Goal: Transaction & Acquisition: Purchase product/service

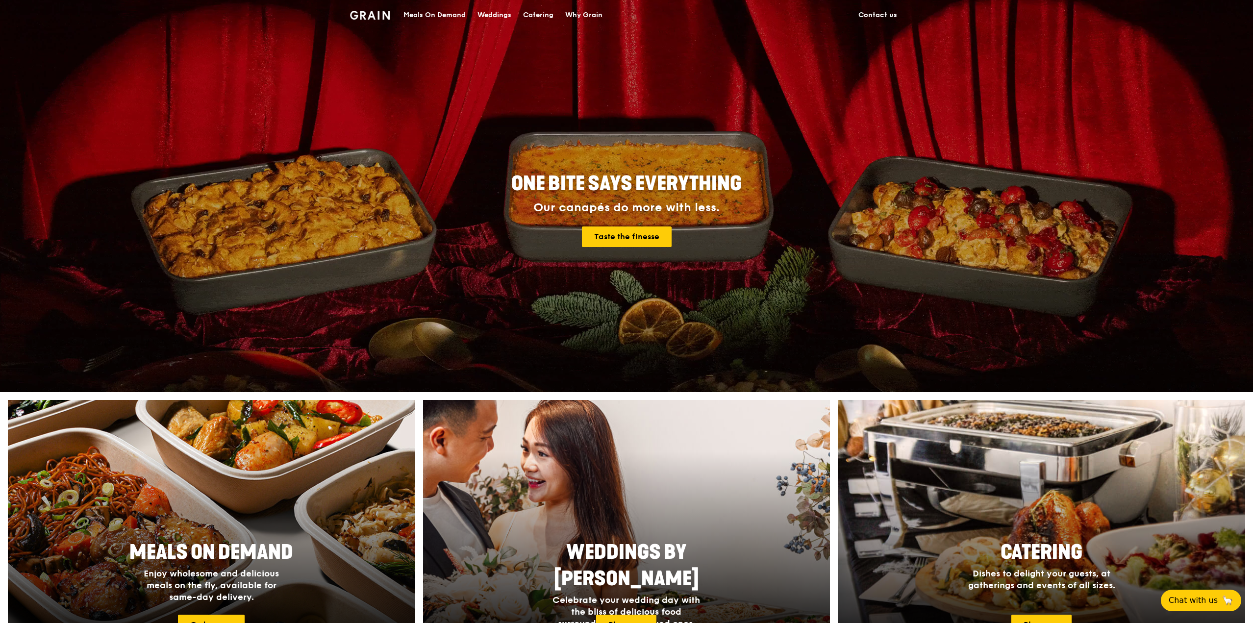
click at [442, 11] on div "Meals On Demand" at bounding box center [434, 14] width 62 height 29
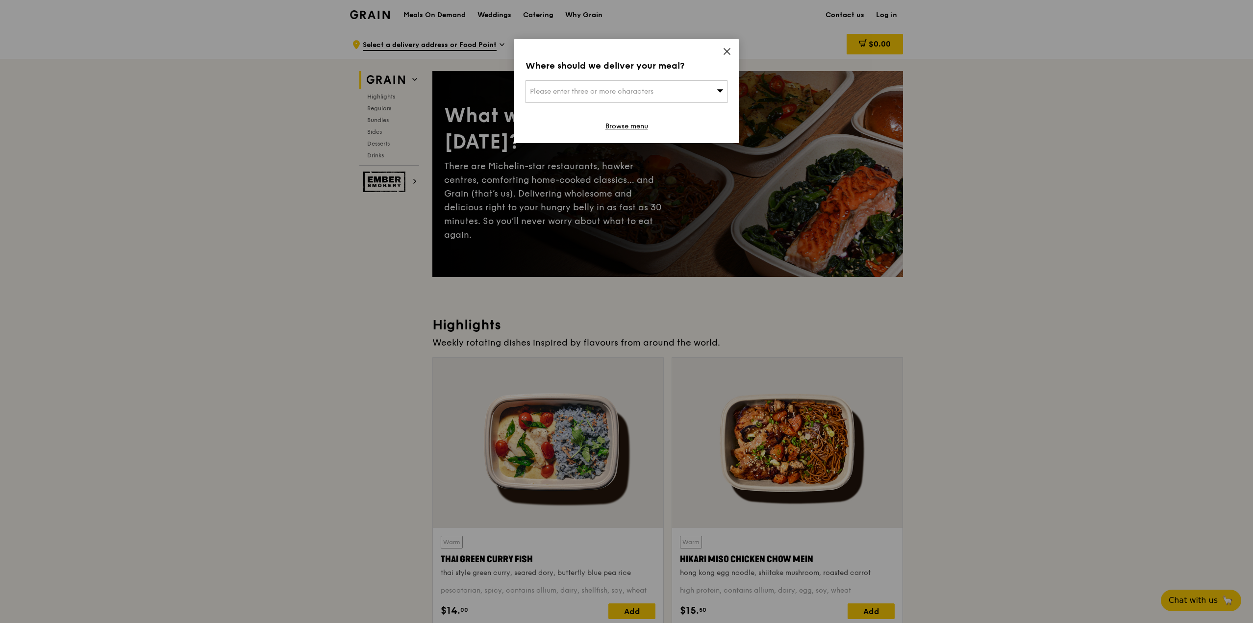
click at [630, 91] on span "Please enter three or more characters" at bounding box center [592, 91] width 124 height 8
type input "mbfc"
click at [620, 111] on div "Mbfc" at bounding box center [602, 111] width 145 height 10
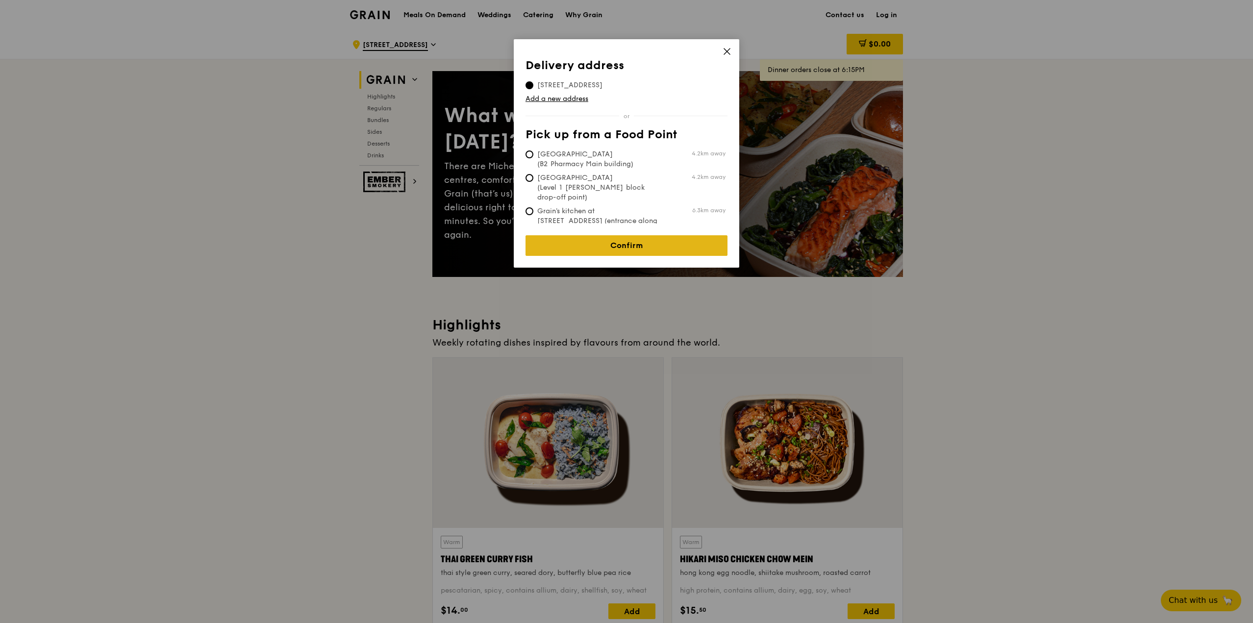
click at [572, 243] on link "Confirm" at bounding box center [626, 245] width 202 height 21
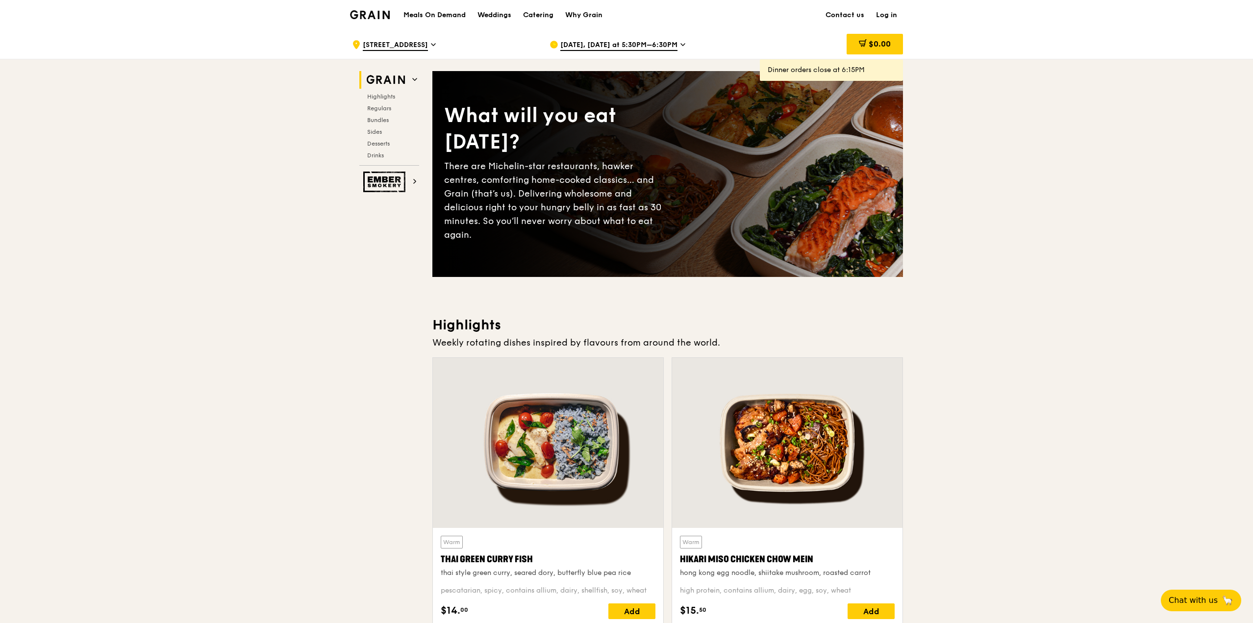
click at [670, 38] on div "[DATE], [DATE] at 5:30PM–6:30PM" at bounding box center [640, 44] width 182 height 29
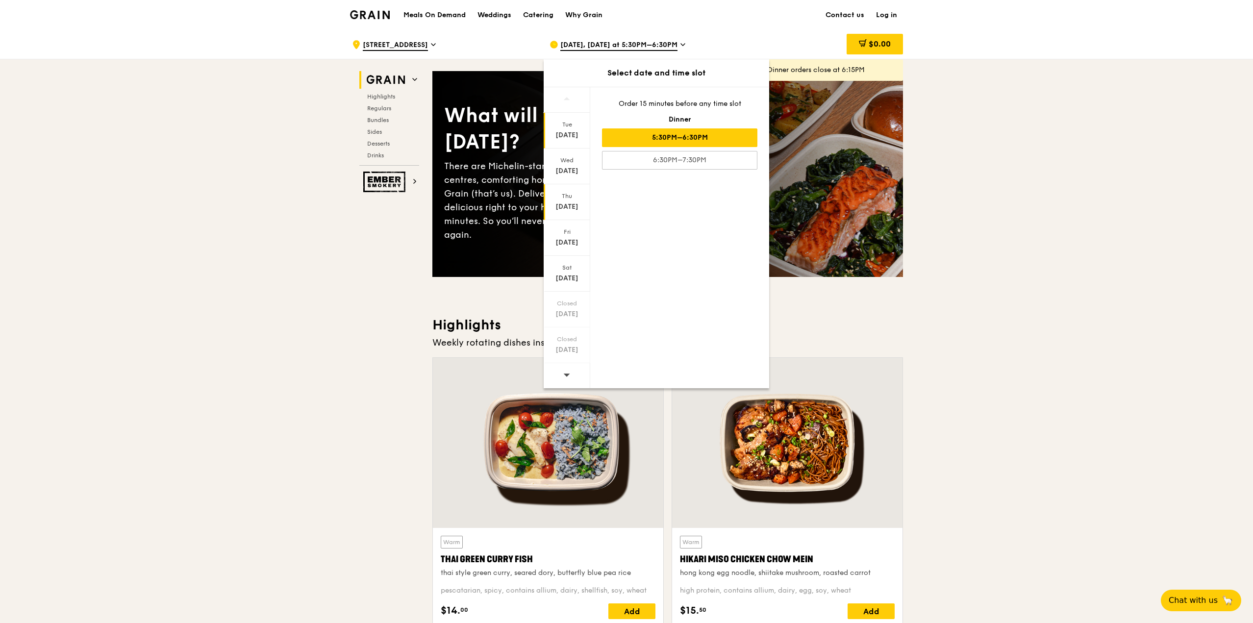
click at [559, 201] on div "[DATE]" at bounding box center [567, 202] width 47 height 36
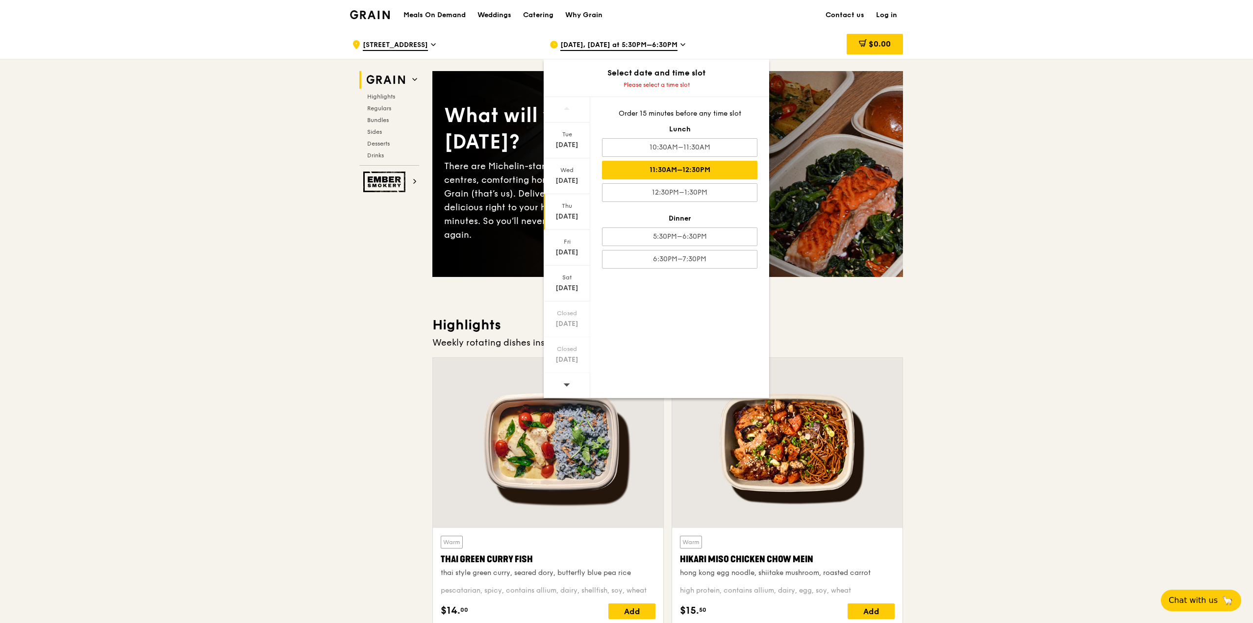
click at [694, 171] on div "11:30AM–12:30PM" at bounding box center [679, 170] width 155 height 19
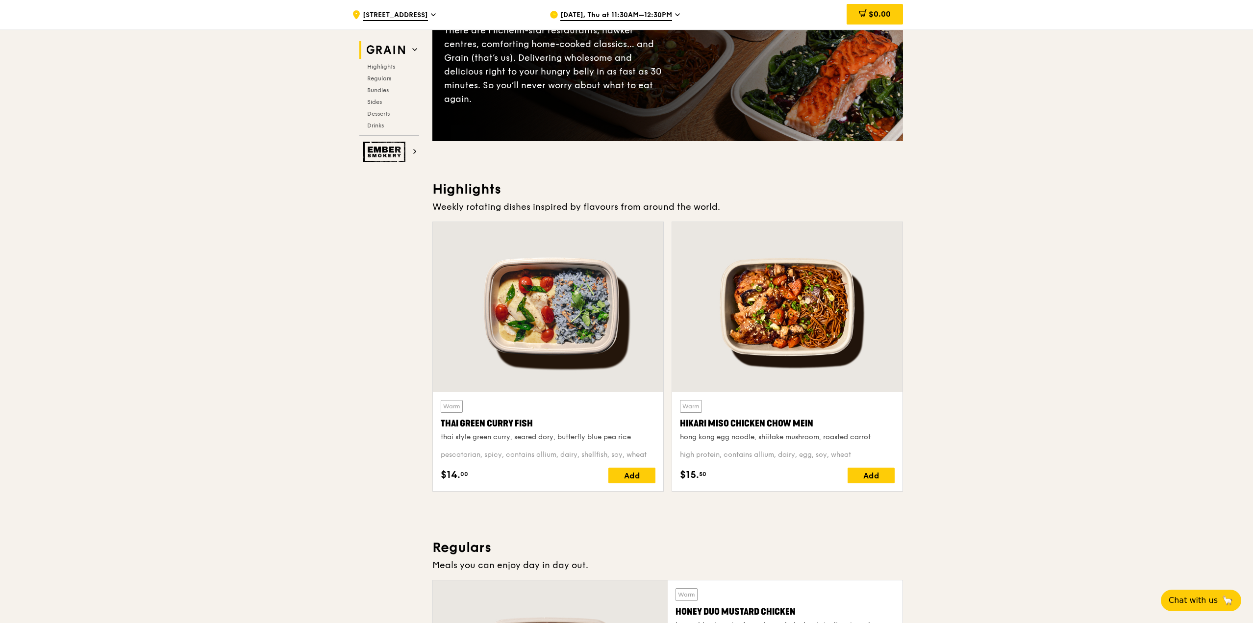
scroll to position [147, 0]
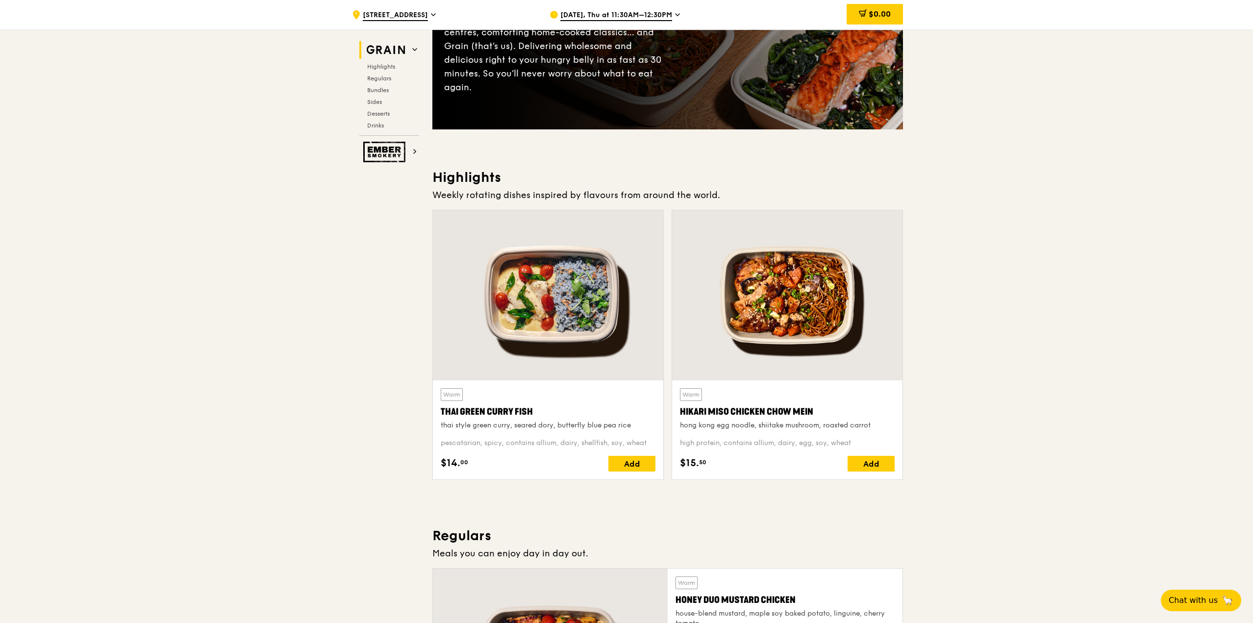
click at [646, 11] on span "[DATE], Thu at 11:30AM–12:30PM" at bounding box center [616, 15] width 112 height 11
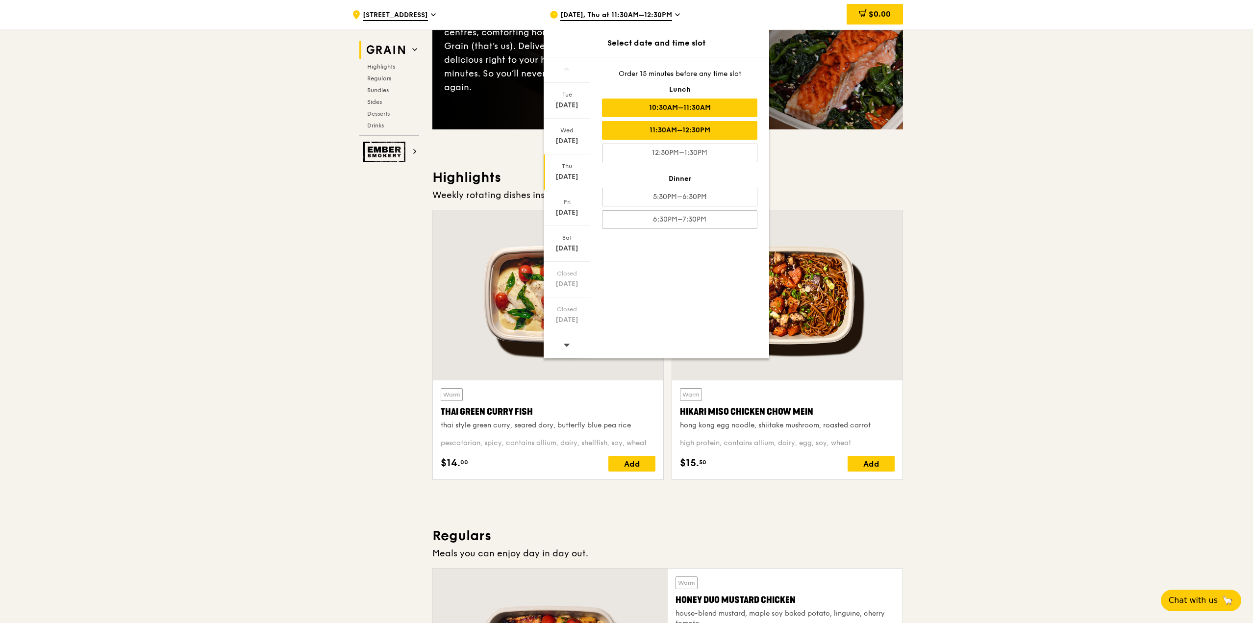
click at [668, 102] on div "10:30AM–11:30AM" at bounding box center [679, 108] width 155 height 19
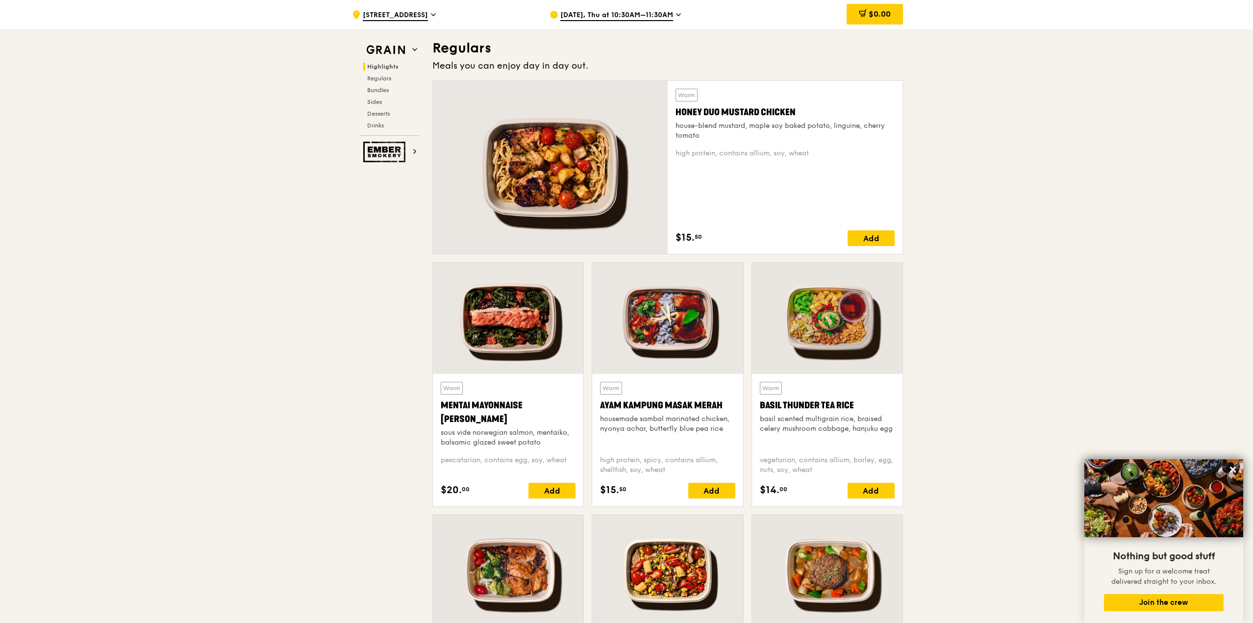
scroll to position [784, 0]
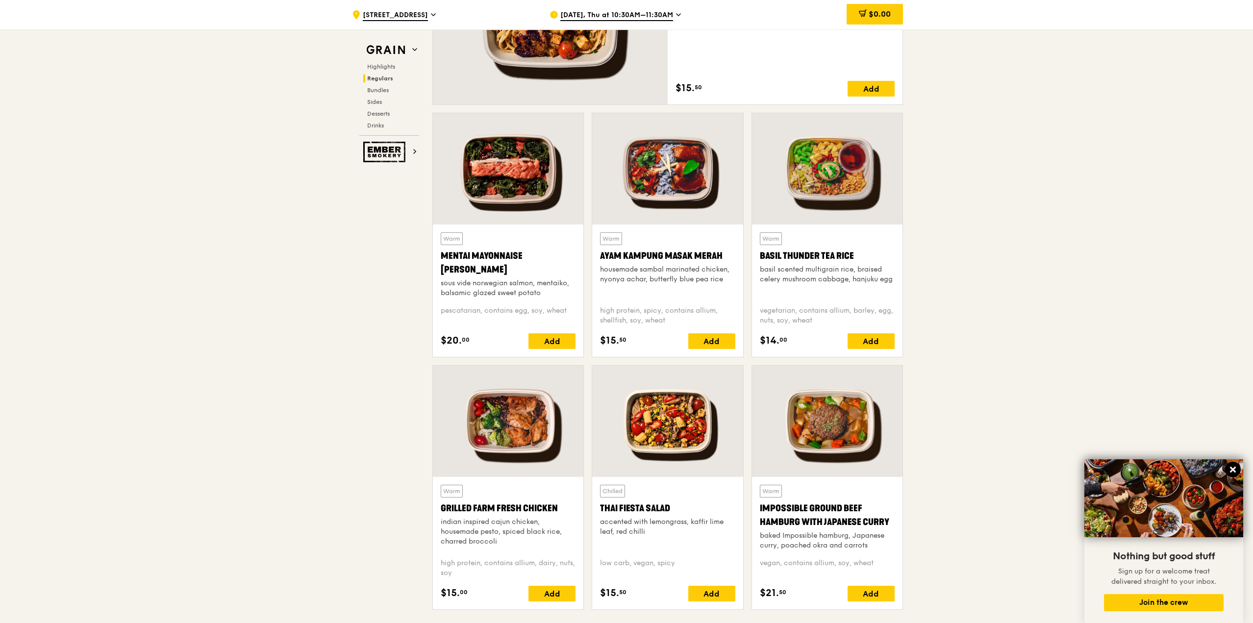
click at [1230, 470] on icon at bounding box center [1232, 469] width 9 height 9
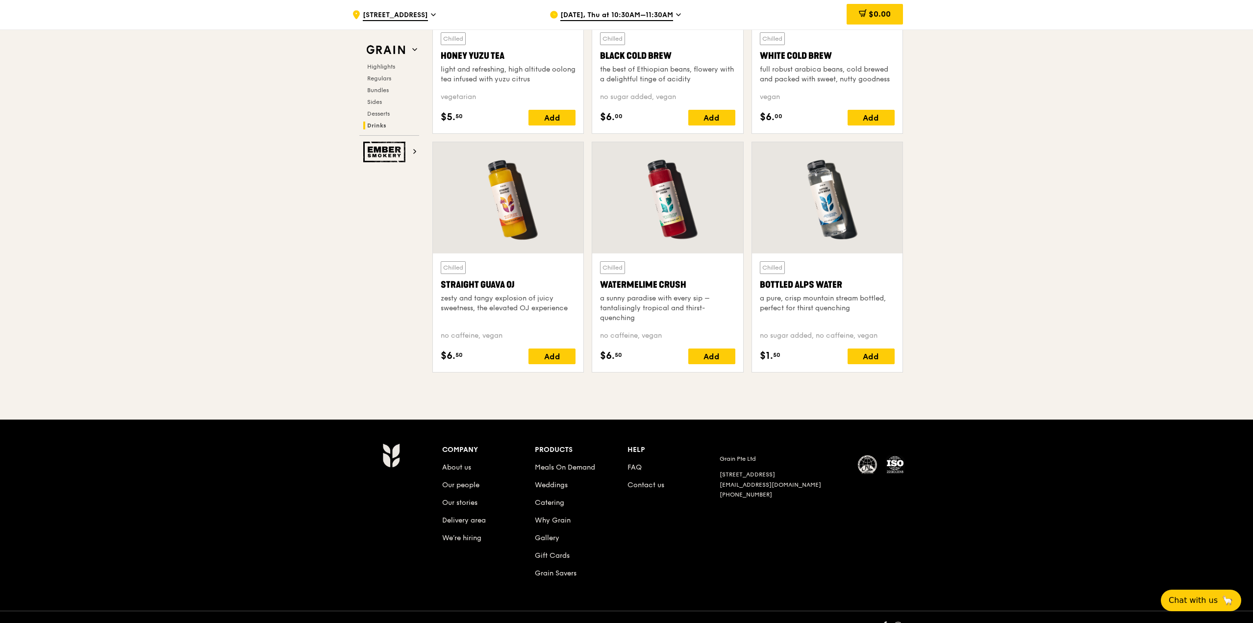
scroll to position [3794, 0]
